Goal: Task Accomplishment & Management: Use online tool/utility

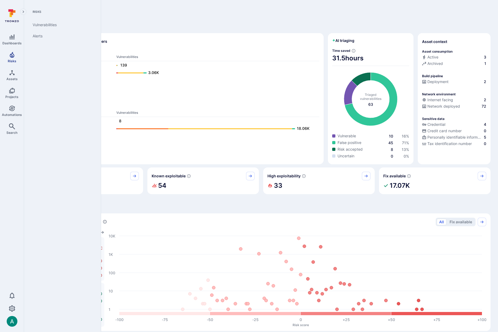
click at [10, 56] on icon "Risks" at bounding box center [12, 55] width 5 height 6
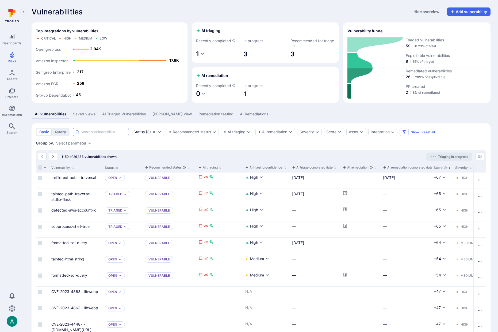
click at [100, 131] on input at bounding box center [104, 131] width 46 height 5
paste input "form-data:4.0.1/CVE-2025-7783"
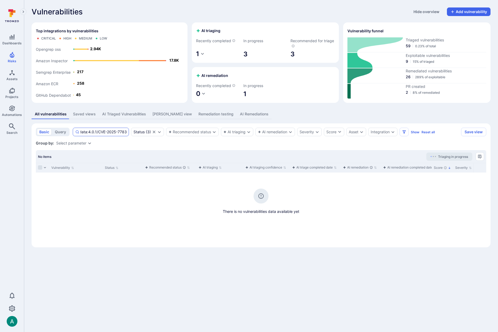
click at [101, 131] on input "form-data:4.0.1/CVE-2025-7783" at bounding box center [104, 131] width 46 height 5
drag, startPoint x: 98, startPoint y: 132, endPoint x: 55, endPoint y: 132, distance: 43.3
click at [55, 132] on div "basic query form-data:4.0.1/CVE-2025-7783 Status ( 3 ) Recommended status AI tr…" at bounding box center [247, 132] width 423 height 9
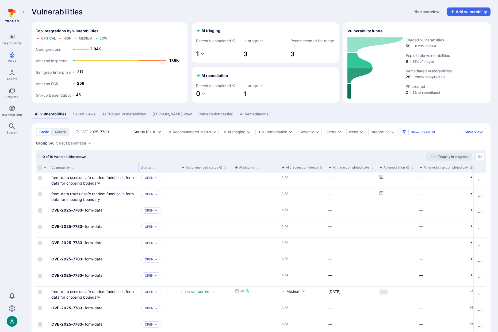
drag, startPoint x: 101, startPoint y: 167, endPoint x: 138, endPoint y: 167, distance: 36.4
click at [138, 167] on div at bounding box center [138, 167] width 1 height 9
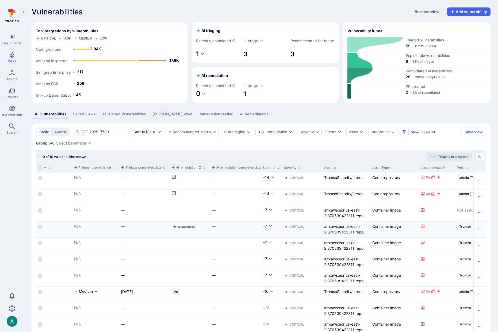
scroll to position [0, 285]
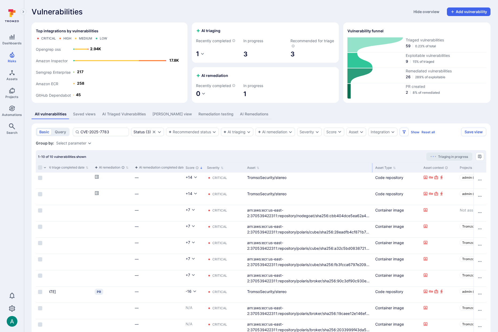
drag, startPoint x: 292, startPoint y: 168, endPoint x: 372, endPoint y: 168, distance: 80.0
click at [372, 168] on div at bounding box center [372, 167] width 1 height 9
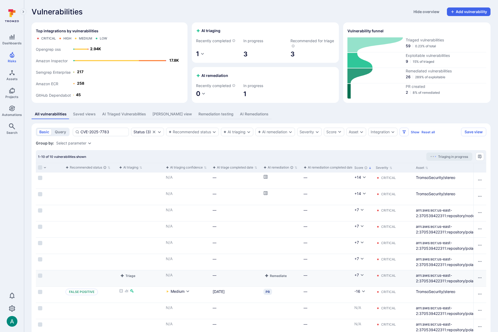
scroll to position [0, 76]
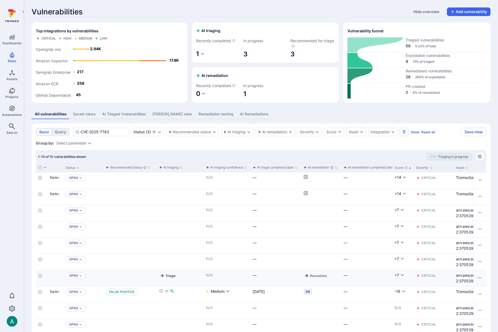
click at [169, 276] on button "Triage" at bounding box center [167, 276] width 17 height 6
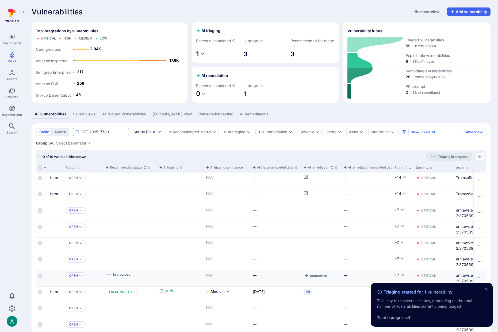
click at [98, 133] on input "CVE-2025-7783" at bounding box center [104, 131] width 46 height 5
paste input "4-5535"
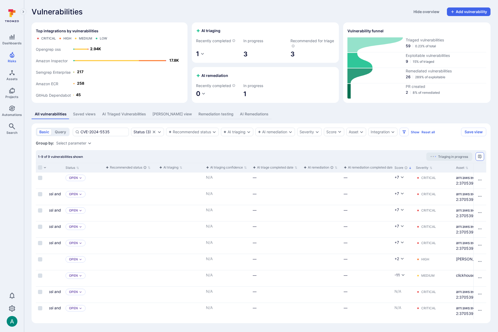
click at [480, 157] on icon "Manage columns" at bounding box center [480, 157] width 4 height 4
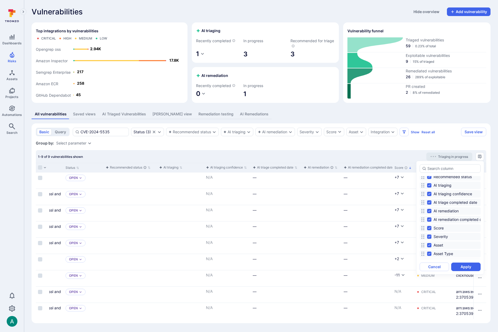
scroll to position [30, 0]
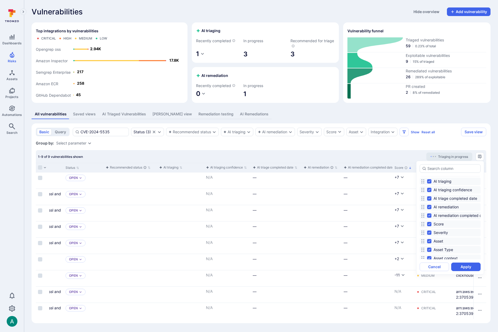
drag, startPoint x: 437, startPoint y: 238, endPoint x: 439, endPoint y: 193, distance: 44.4
click at [439, 193] on div "Vulnerability Status Recommended status AI triaging AI triaging confidence AI t…" at bounding box center [450, 190] width 61 height 78
drag, startPoint x: 438, startPoint y: 224, endPoint x: 437, endPoint y: 184, distance: 40.1
click at [437, 184] on div "Vulnerability Status Recommended status AI triaging AI triaging confidence AI t…" at bounding box center [450, 190] width 61 height 78
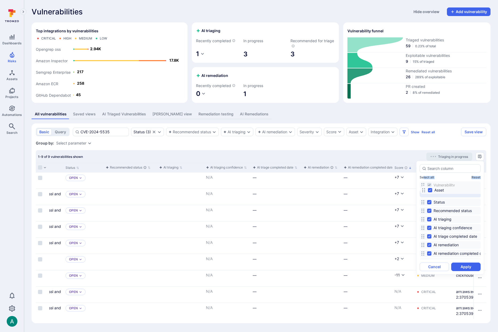
scroll to position [0, 0]
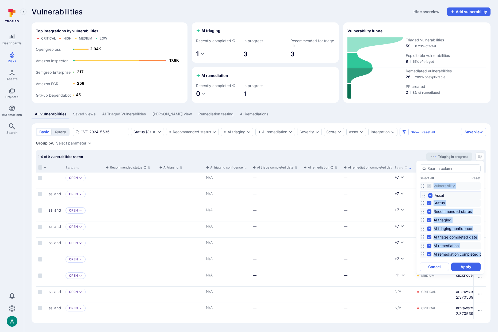
drag, startPoint x: 423, startPoint y: 241, endPoint x: 424, endPoint y: 195, distance: 45.7
click at [424, 195] on icon at bounding box center [424, 196] width 4 height 4
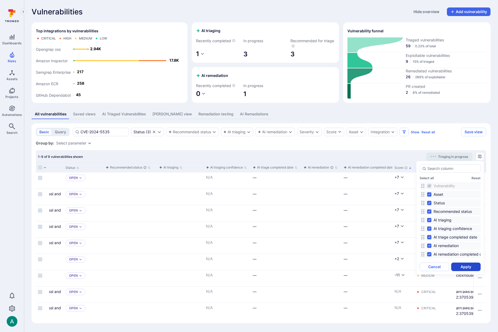
click at [464, 265] on button "Apply" at bounding box center [465, 267] width 29 height 9
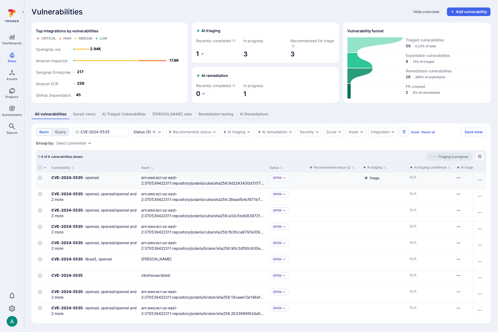
click at [376, 178] on button "Triage" at bounding box center [371, 178] width 17 height 6
click at [121, 133] on input "CVE-2024-5535" at bounding box center [104, 131] width 46 height 5
paste input "5-22871"
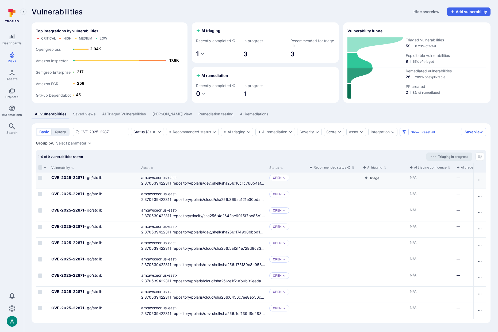
click at [370, 179] on button "Triage" at bounding box center [371, 178] width 17 height 6
click at [376, 194] on button "Triage" at bounding box center [371, 194] width 17 height 6
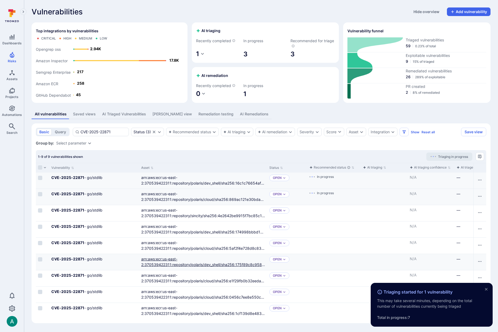
scroll to position [0, 0]
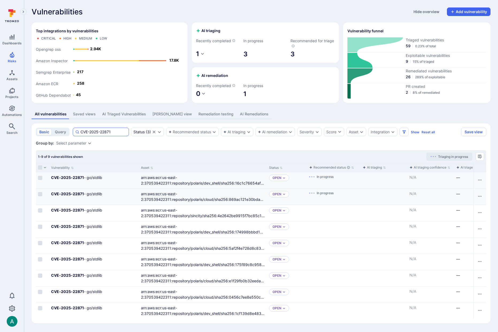
click at [111, 129] on input "CVE-2025-22871" at bounding box center [104, 131] width 46 height 5
paste input "2-27404"
type input "CVE-2022-27404"
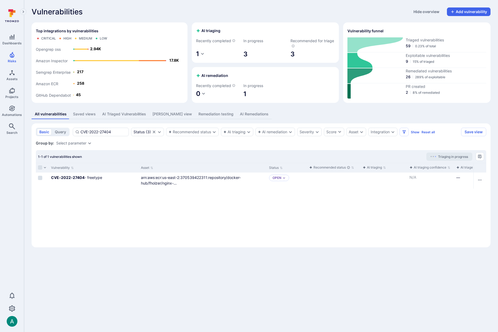
click at [373, 156] on div "1-1 of 1 vulnerabilities shown Triaging in progress" at bounding box center [261, 156] width 450 height 13
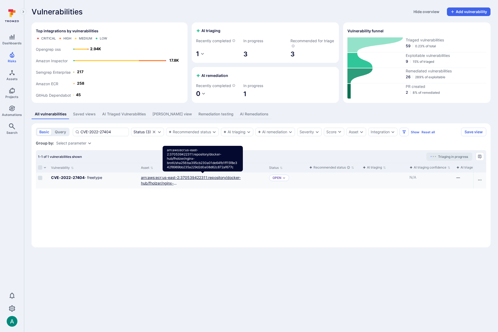
click at [170, 178] on link "arn:aws:ecr:us-east-2:370539422311:repository/docker-hub/fholzer/nginx-brotli/s…" at bounding box center [202, 185] width 123 height 21
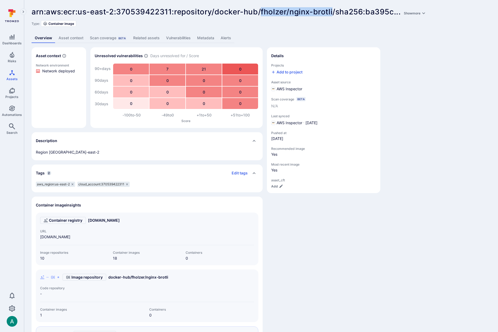
drag, startPoint x: 262, startPoint y: 11, endPoint x: 334, endPoint y: 11, distance: 72.2
click at [334, 11] on span "arn:aws:ecr:us-east-2:370539422311:repository/docker-hub/fholzer/nginx-brotli/s…" at bounding box center [213, 11] width 362 height 9
click at [13, 54] on icon "Risks" at bounding box center [12, 55] width 5 height 6
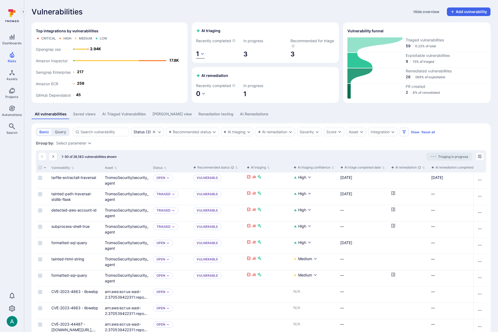
click at [202, 54] on icon "button" at bounding box center [202, 54] width 3 height 2
click at [216, 58] on div at bounding box center [249, 166] width 498 height 332
click at [200, 56] on button "1" at bounding box center [200, 54] width 9 height 9
drag, startPoint x: 247, startPoint y: 66, endPoint x: 230, endPoint y: 66, distance: 17.4
click at [242, 66] on div "False positive 1" at bounding box center [224, 66] width 48 height 6
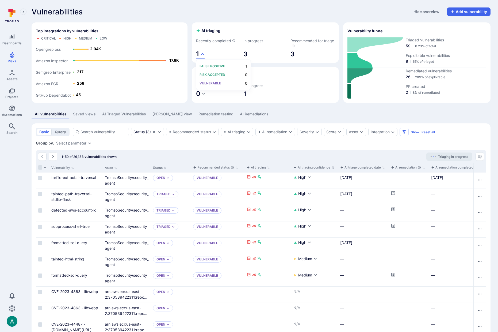
click at [217, 66] on p "False positive" at bounding box center [212, 66] width 25 height 4
click at [413, 40] on div at bounding box center [249, 166] width 498 height 332
click at [416, 41] on span "Triaged vulnerabilities" at bounding box center [446, 39] width 81 height 5
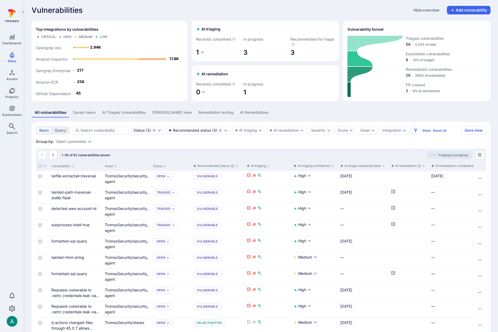
scroll to position [3, 0]
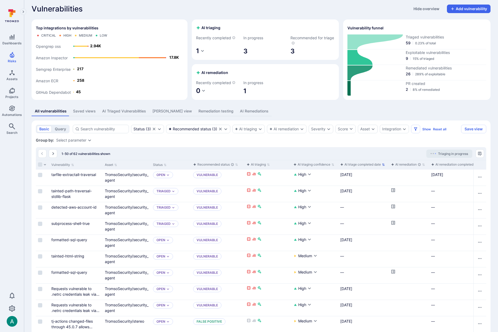
click at [376, 164] on div "AI triage completed date" at bounding box center [360, 164] width 41 height 5
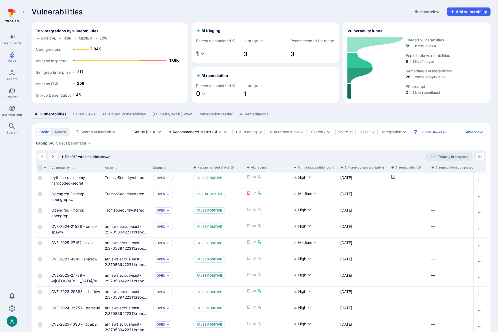
click at [375, 170] on div "AI triage completed date" at bounding box center [360, 167] width 41 height 5
